Goal: Transaction & Acquisition: Book appointment/travel/reservation

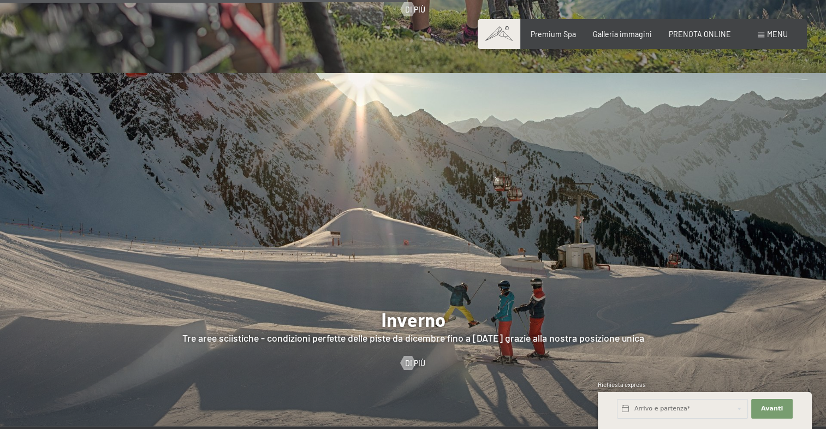
scroll to position [2256, 0]
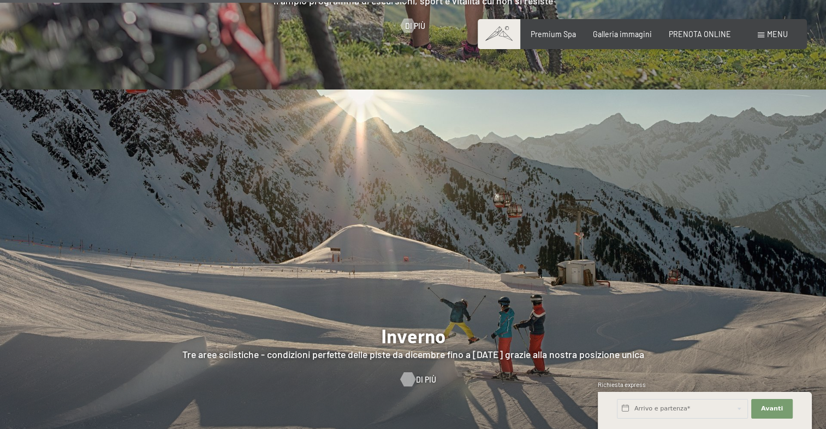
click at [412, 373] on div at bounding box center [407, 380] width 8 height 14
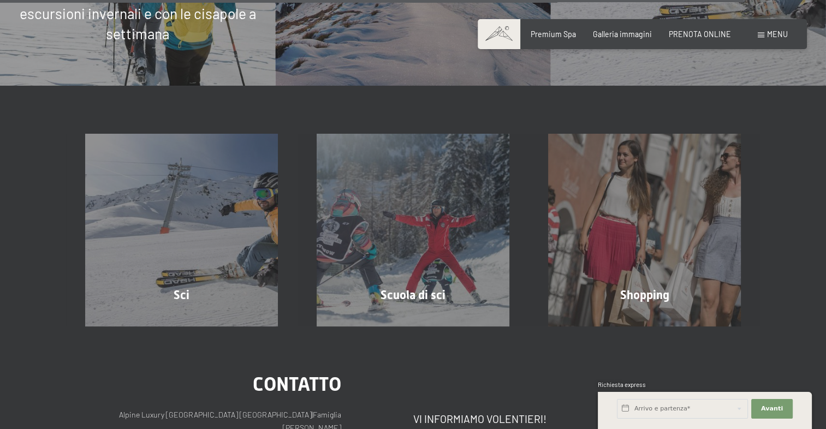
scroll to position [3090, 0]
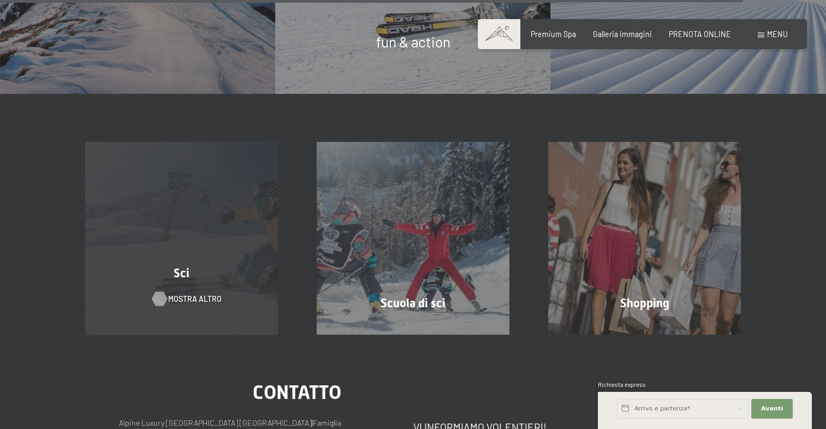
click at [178, 294] on span "mostra altro" at bounding box center [194, 299] width 53 height 11
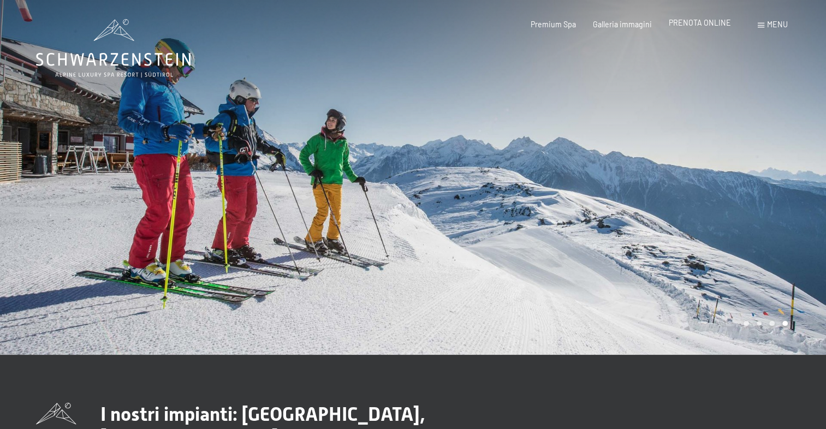
click at [692, 26] on span "PRENOTA ONLINE" at bounding box center [700, 22] width 62 height 9
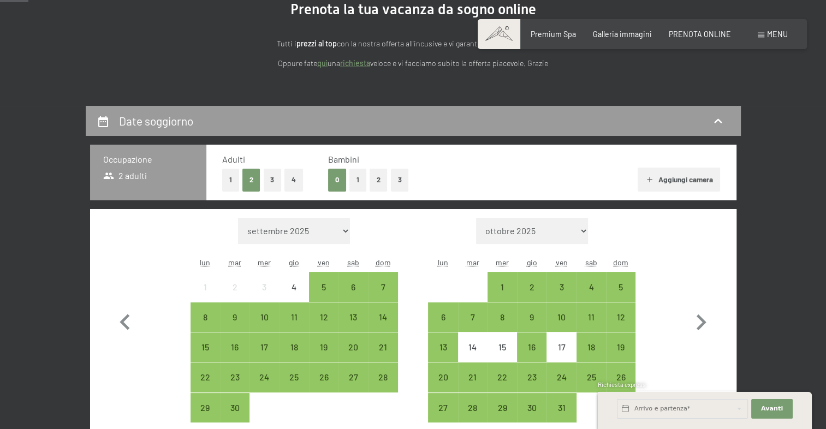
scroll to position [144, 0]
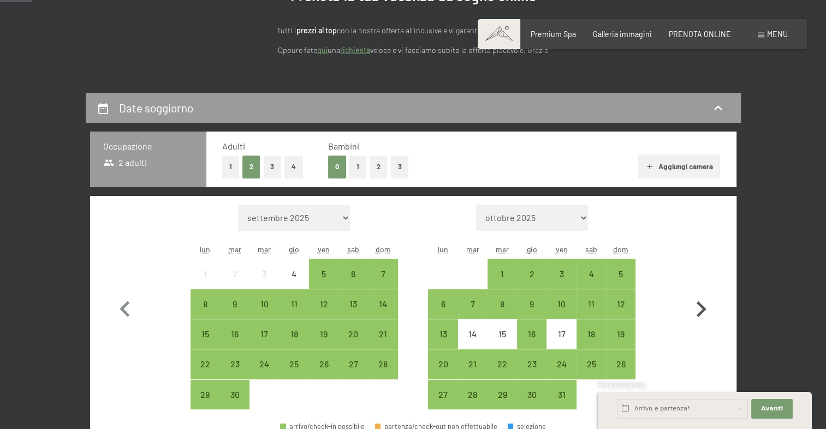
click at [703, 306] on icon "button" at bounding box center [702, 309] width 10 height 16
select select "[DATE]"
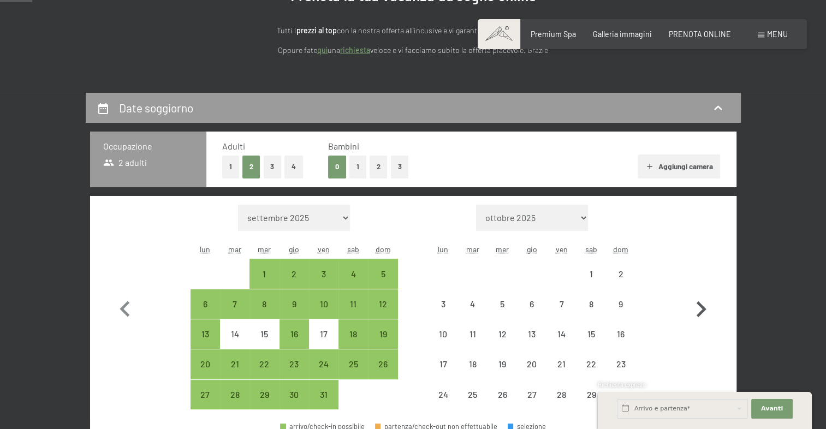
select select "[DATE]"
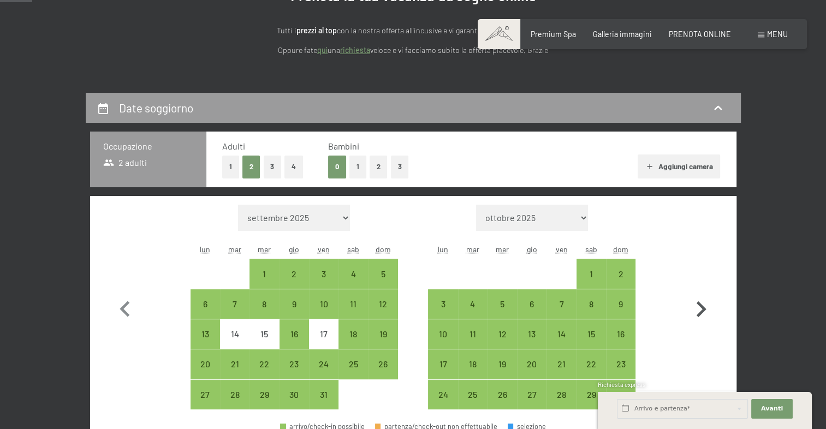
click at [703, 306] on icon "button" at bounding box center [702, 309] width 10 height 16
select select "[DATE]"
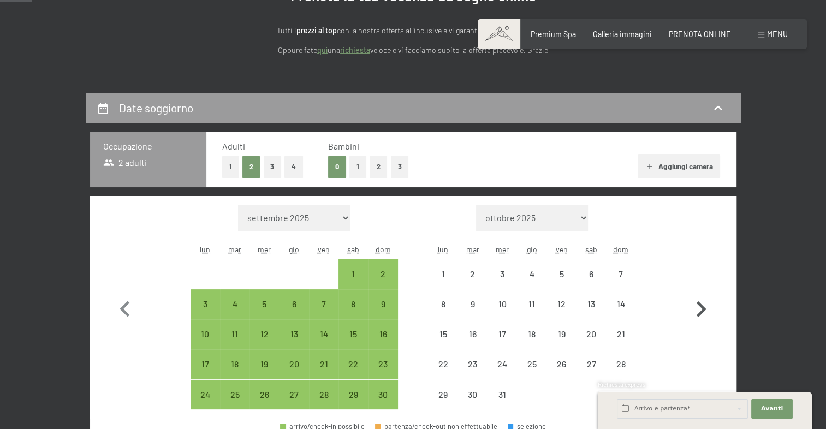
click at [703, 306] on icon "button" at bounding box center [702, 309] width 10 height 16
select select "[DATE]"
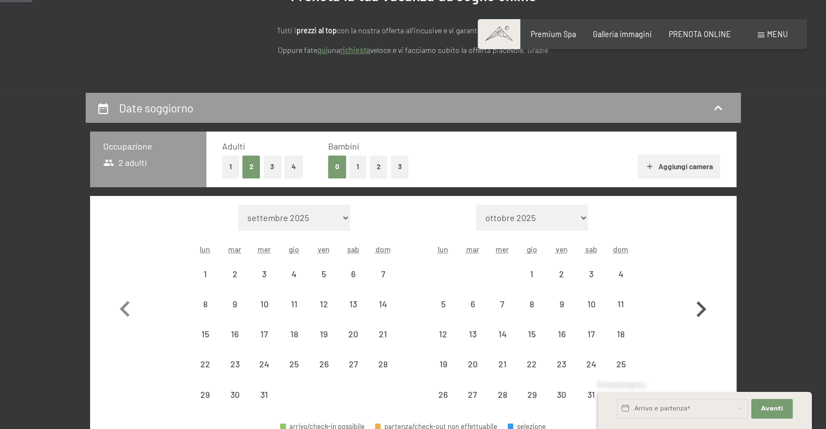
select select "[DATE]"
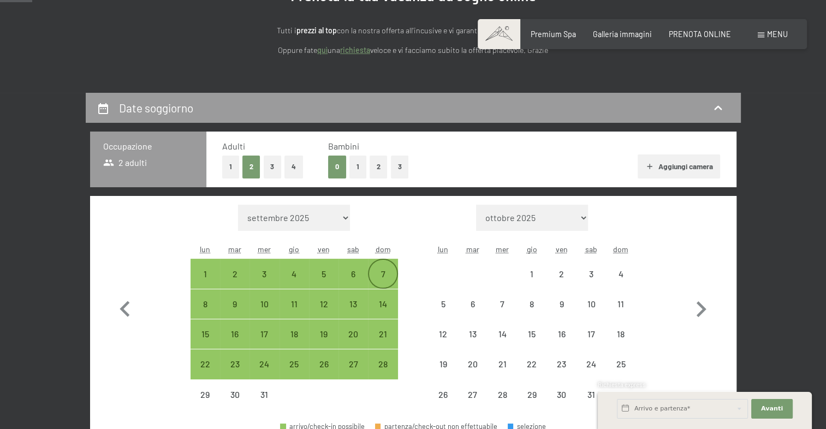
select select "[DATE]"
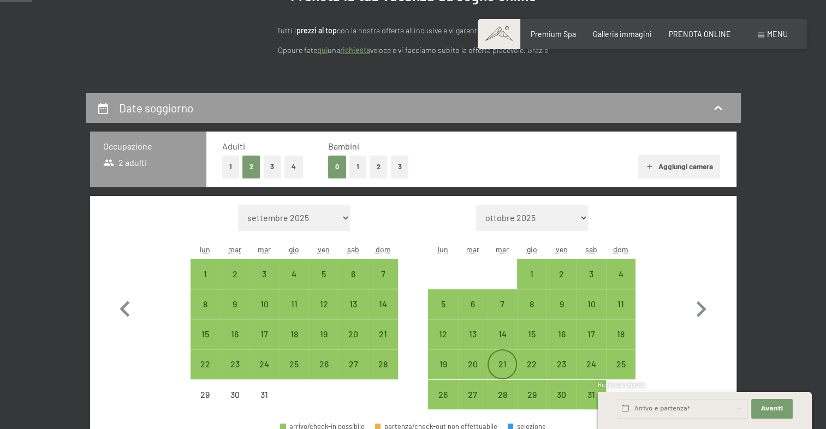
click at [509, 364] on div "21" at bounding box center [502, 373] width 27 height 27
select select "[DATE]"
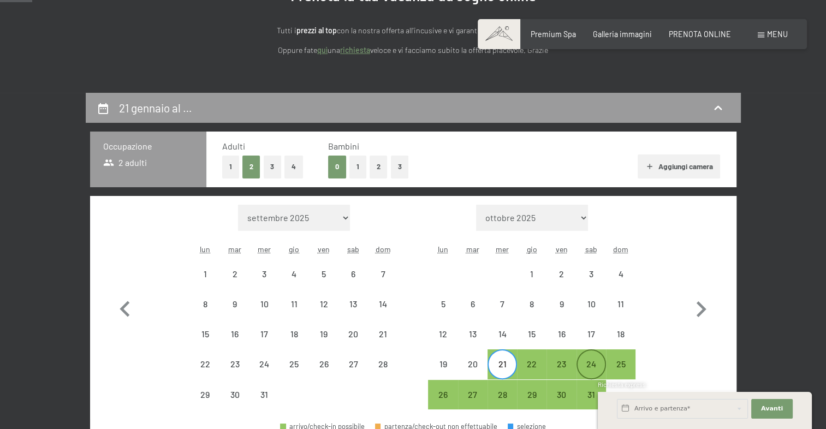
click at [594, 364] on div "24" at bounding box center [591, 373] width 27 height 27
select select "[DATE]"
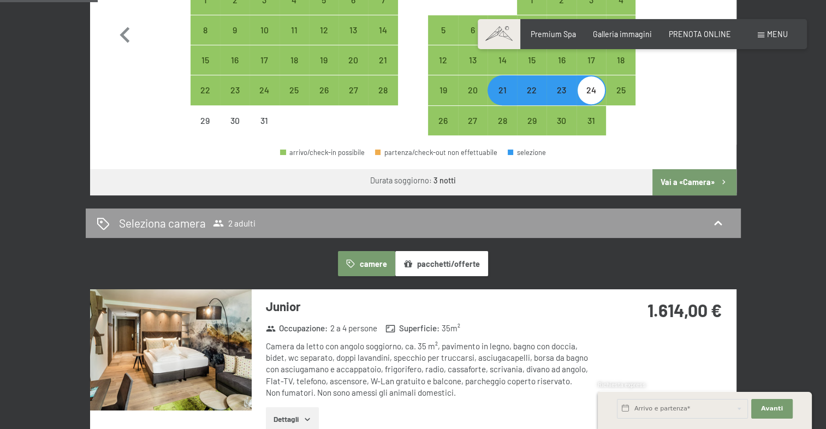
scroll to position [410, 0]
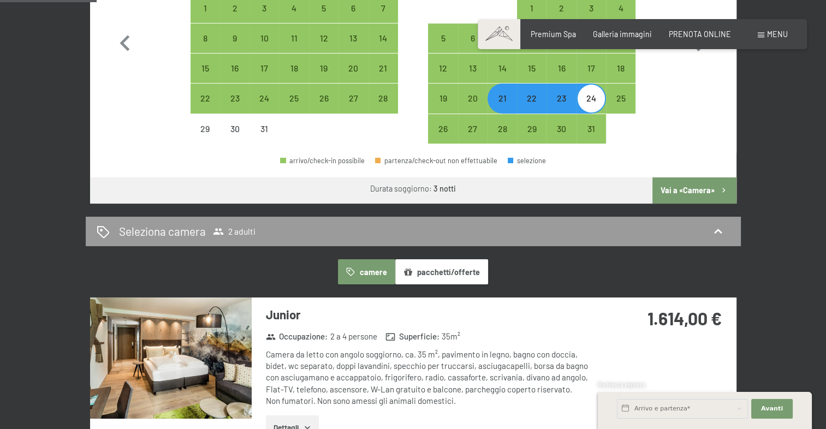
click at [708, 186] on button "Vai a «Camera»" at bounding box center [694, 190] width 84 height 26
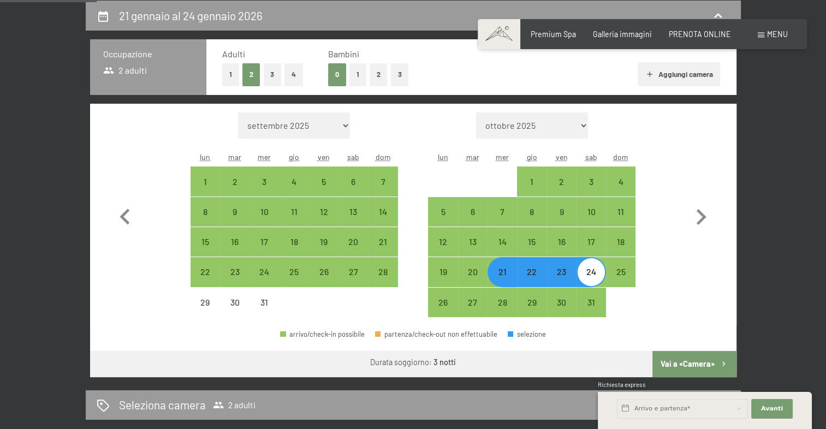
select select "[DATE]"
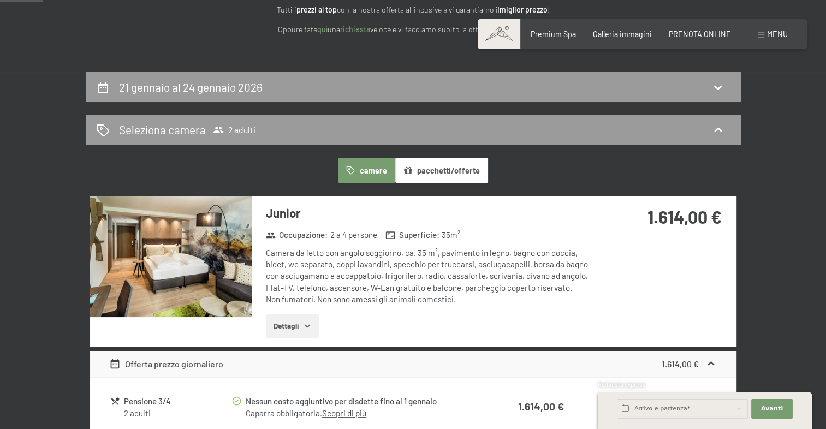
scroll to position [106, 0]
